Goal: Task Accomplishment & Management: Complete application form

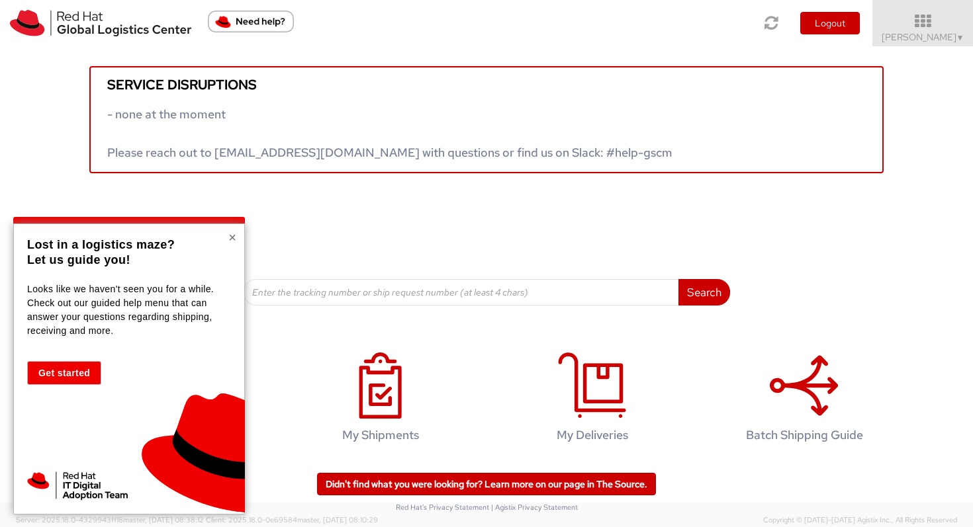
click at [233, 238] on button "×" at bounding box center [232, 237] width 8 height 13
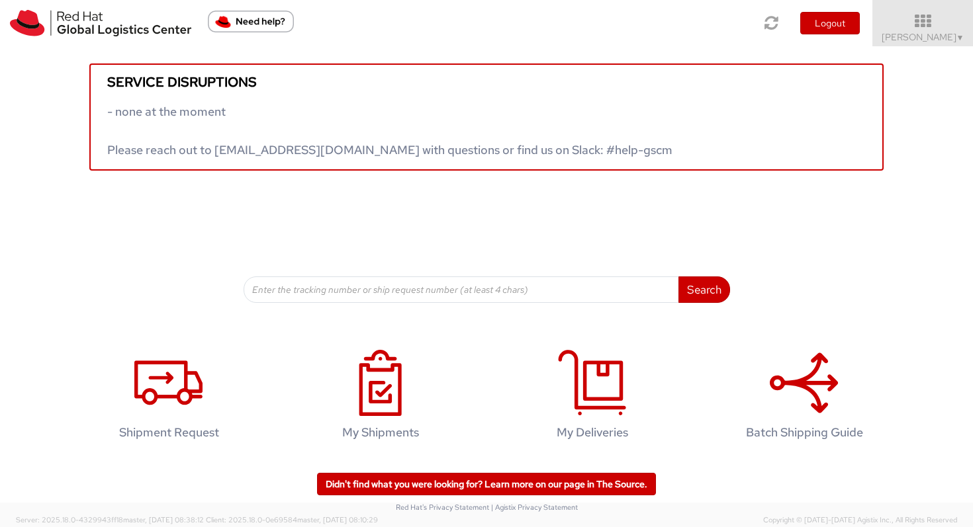
scroll to position [1, 0]
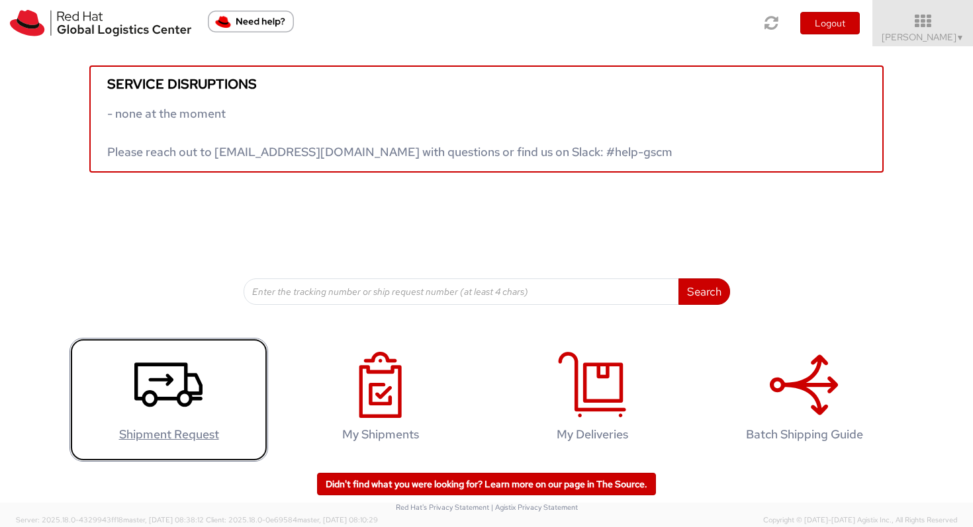
click at [168, 379] on use at bounding box center [168, 385] width 68 height 44
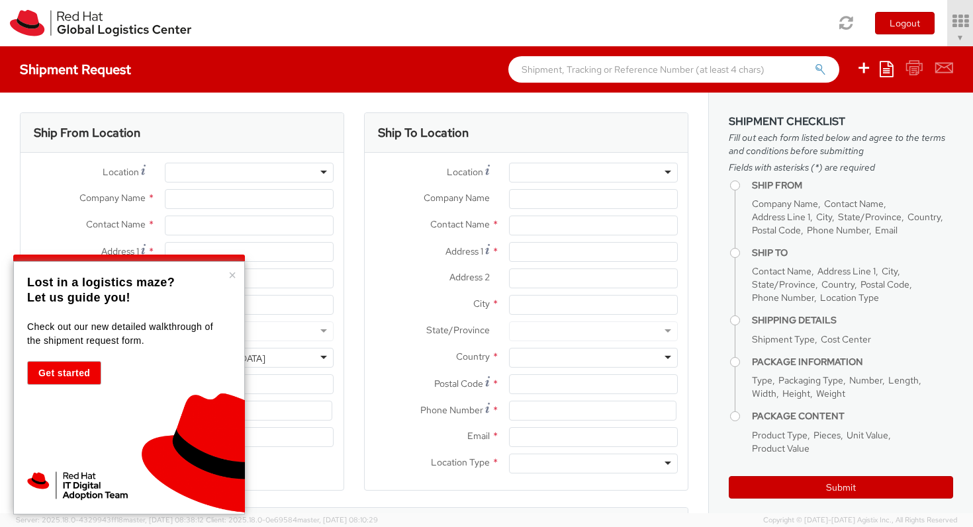
select select "450"
select select
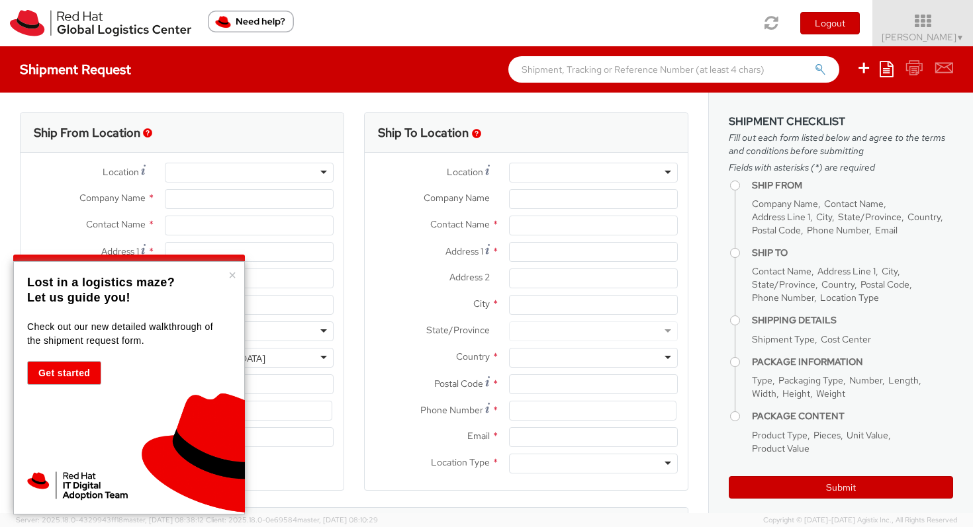
type input "Red Hat France SARL"
type input "[PERSON_NAME]"
type input "Immeuble Defense Plaza, 8th Floor"
type input "[STREET_ADDRESS] Lefoullon"
type input "PUTEAUX"
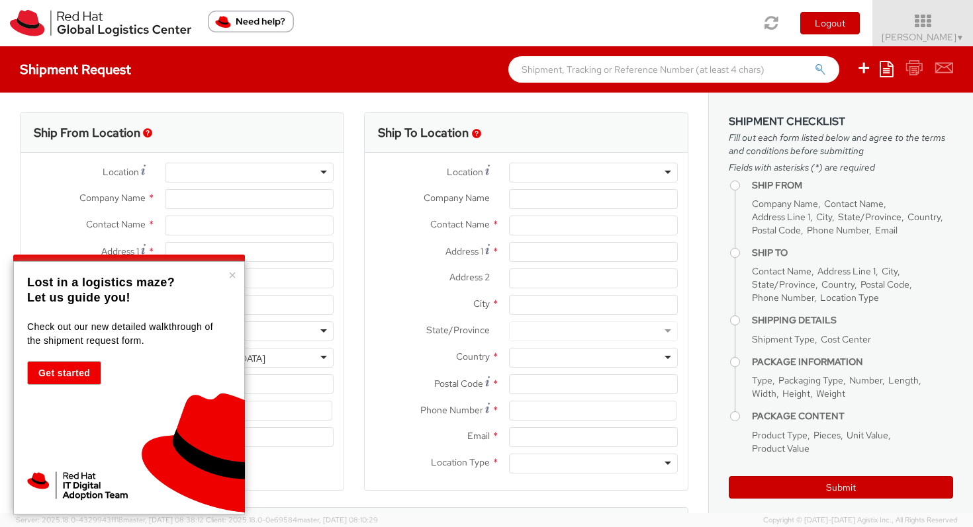
type input "92800"
type input "[PHONE_NUMBER]"
type input "[EMAIL_ADDRESS][DOMAIN_NAME]"
select select "CM"
select select "KGS"
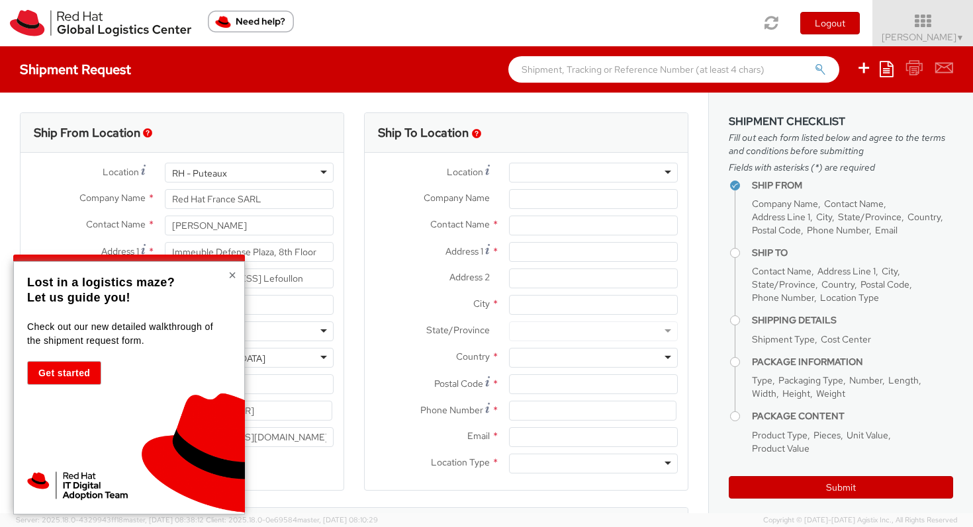
click at [233, 278] on button "×" at bounding box center [232, 275] width 8 height 13
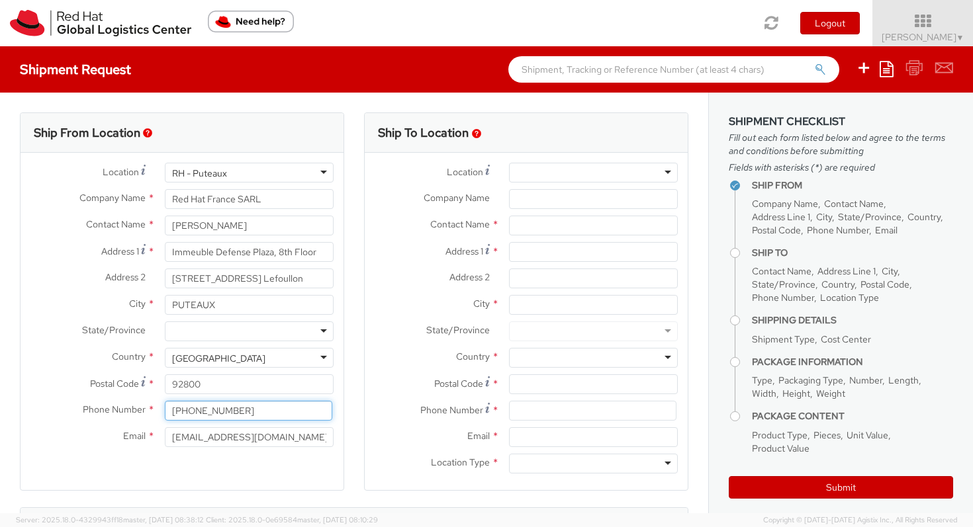
drag, startPoint x: 234, startPoint y: 412, endPoint x: 189, endPoint y: 413, distance: 45.0
click at [189, 413] on input "[PHONE_NUMBER]" at bounding box center [248, 411] width 167 height 20
type input "[PHONE_NUMBER]"
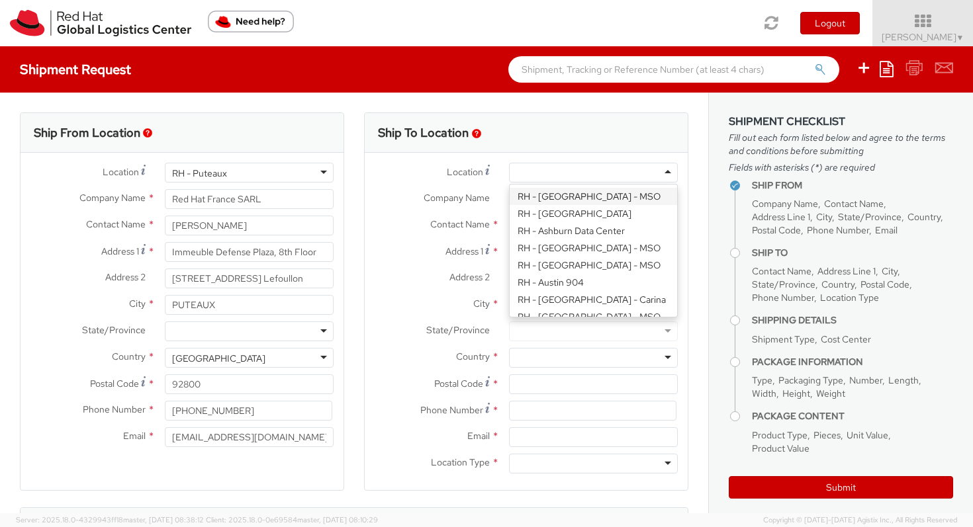
click at [579, 175] on div at bounding box center [593, 173] width 169 height 20
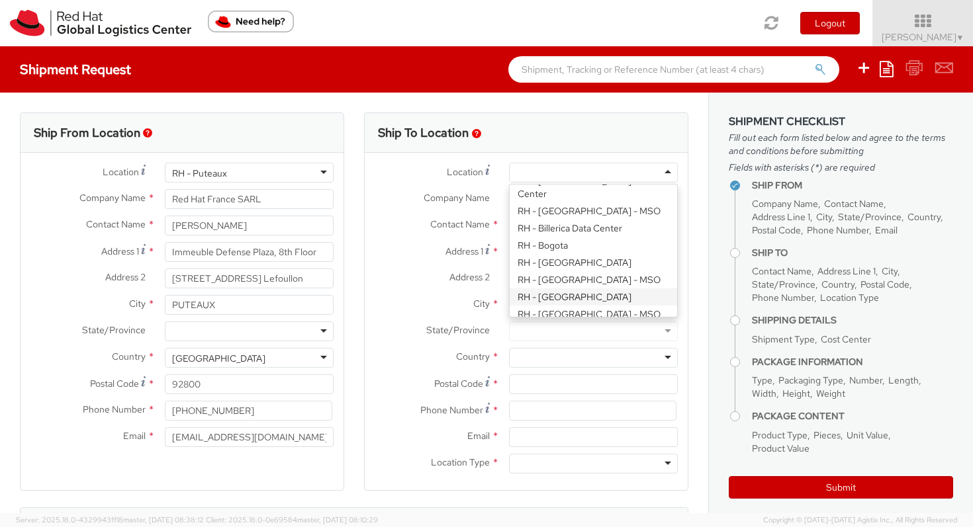
scroll to position [328, 0]
type input "Red Hat Czech s.r.o."
type input "Purkynova 647/111"
type input "[GEOGRAPHIC_DATA]"
type input "621 00"
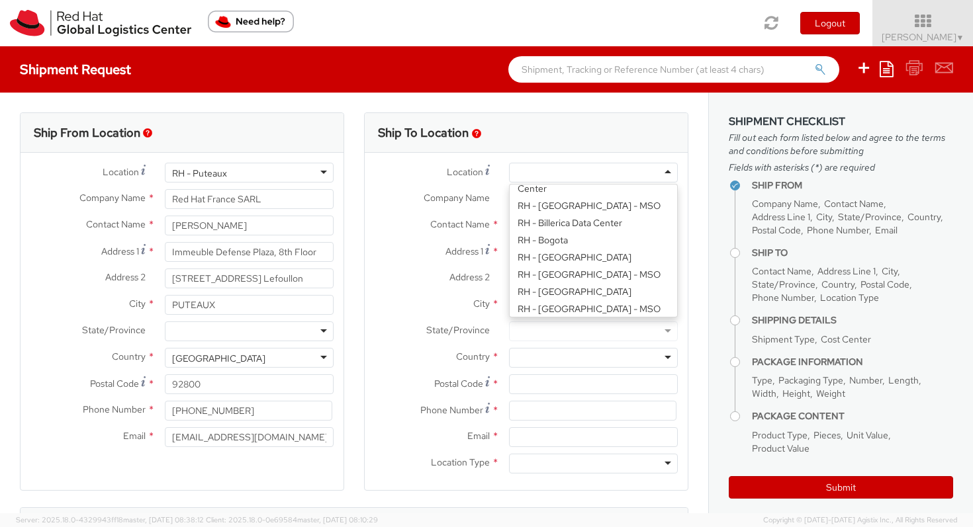
type input "420 532 294 555"
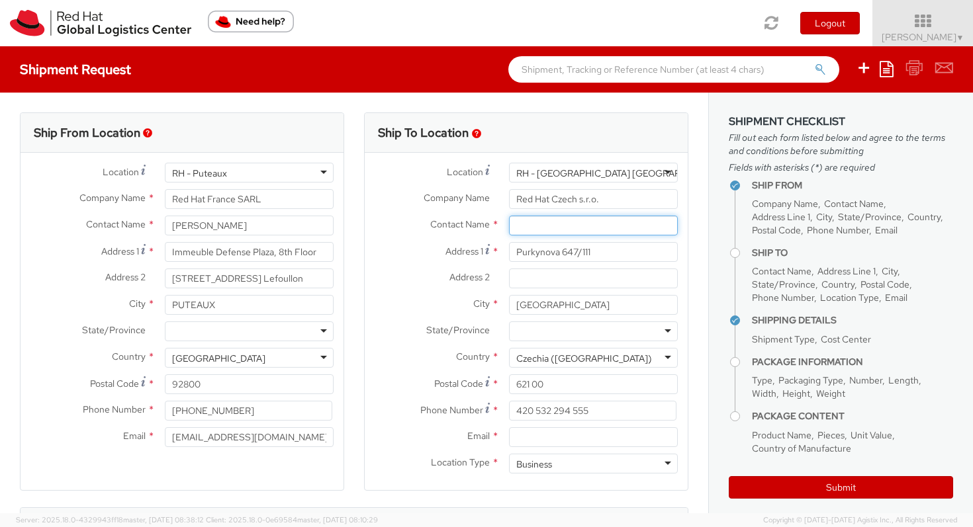
click at [563, 221] on input "text" at bounding box center [593, 226] width 169 height 20
type input "I"
type input "IT-Endpoint Systems"
click at [398, 233] on div "Contact Name * IT-Endpoint Systems IT-" at bounding box center [526, 226] width 323 height 20
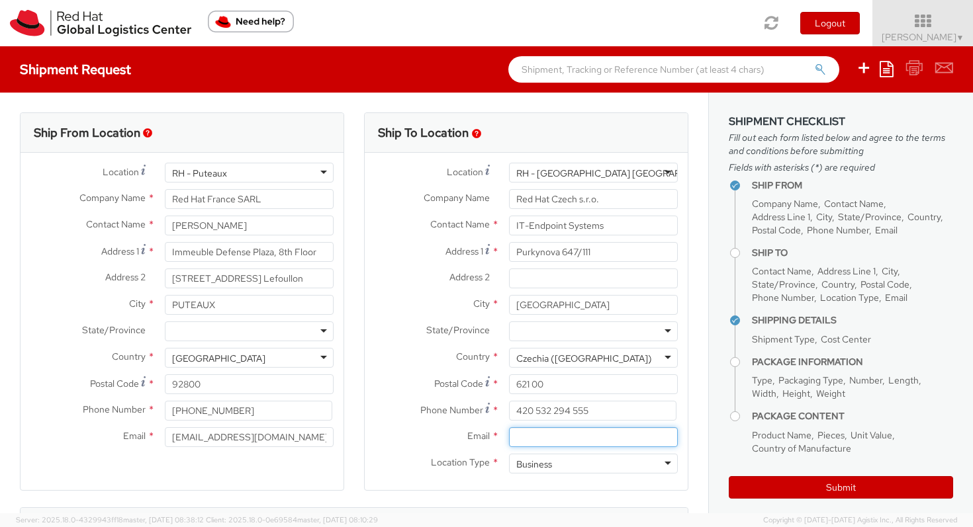
click at [546, 435] on input "Email *" at bounding box center [593, 438] width 169 height 20
paste input "[EMAIL_ADDRESS][DOMAIN_NAME]"
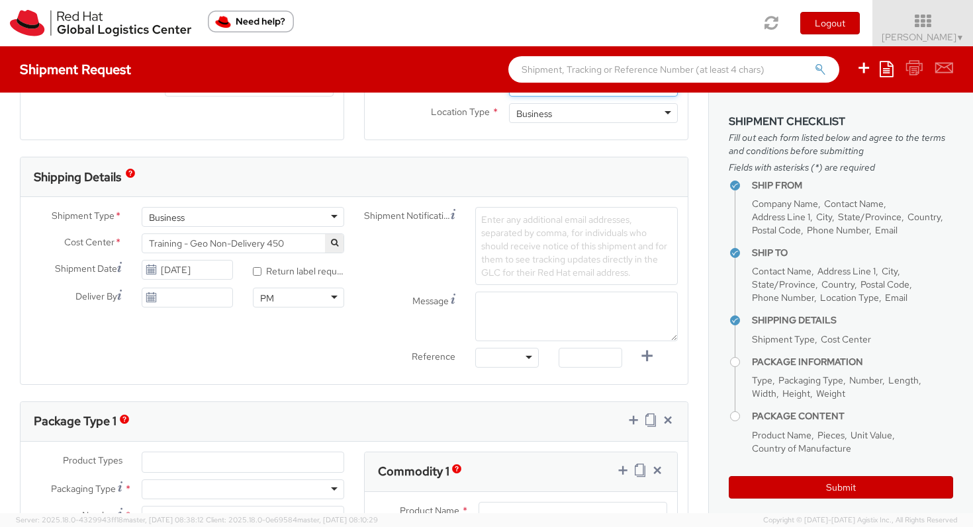
scroll to position [345, 0]
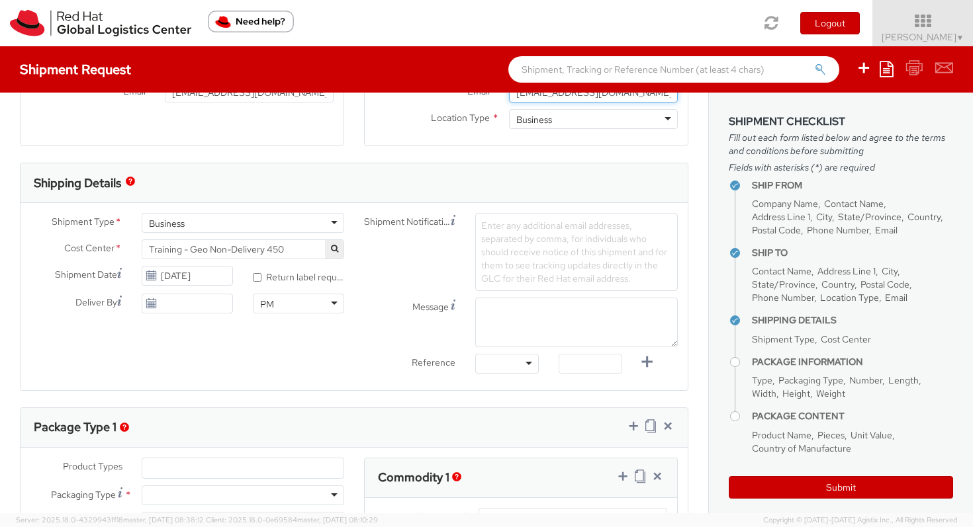
type input "[EMAIL_ADDRESS][DOMAIN_NAME]"
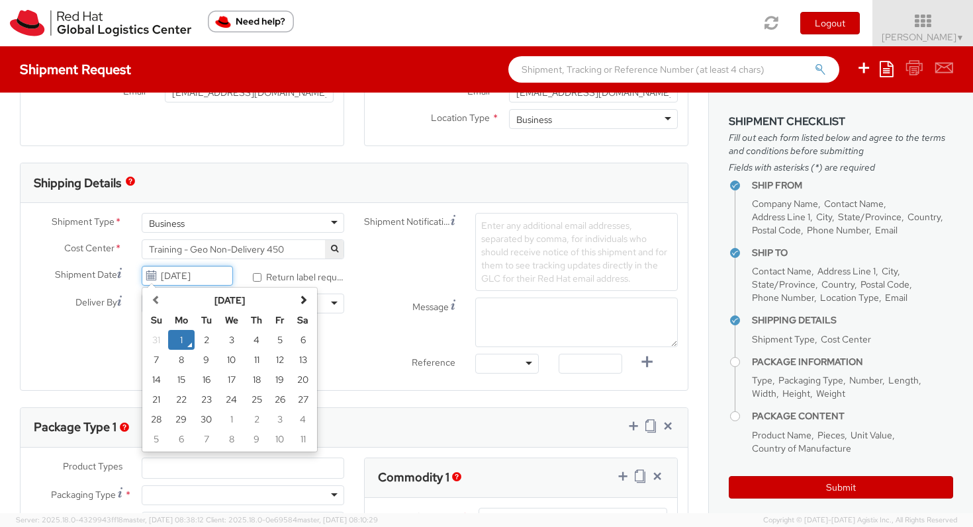
click at [200, 281] on input "[DATE]" at bounding box center [187, 276] width 91 height 20
